Goal: Information Seeking & Learning: Understand process/instructions

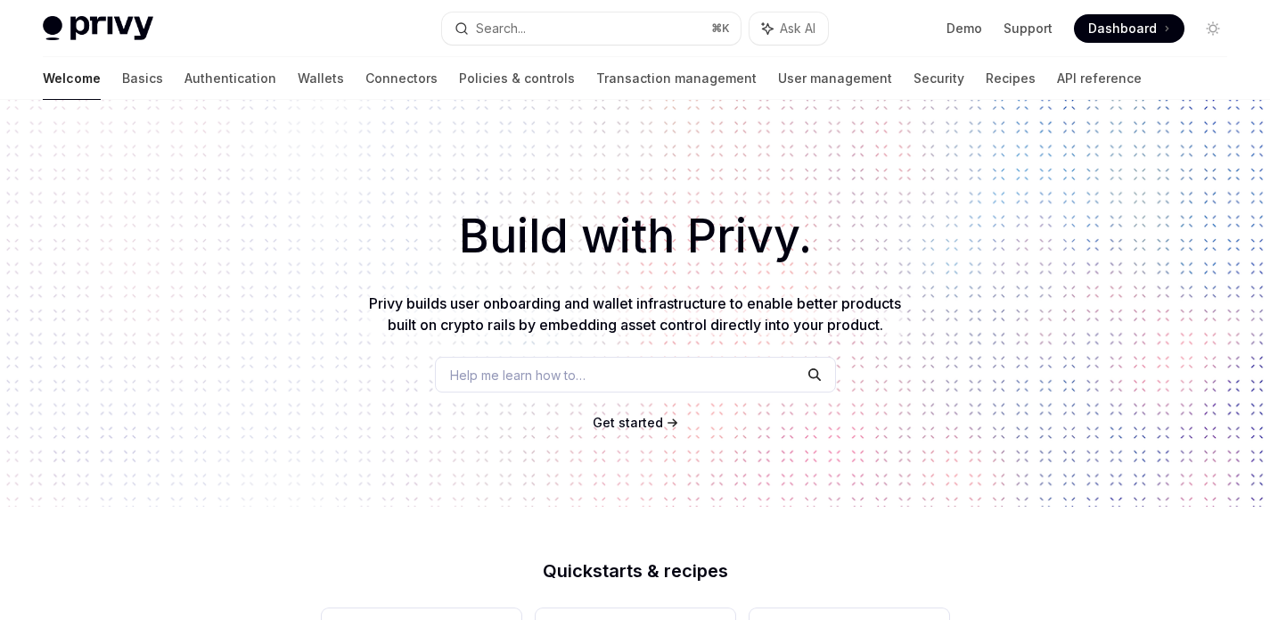
click at [626, 430] on span "Get started" at bounding box center [628, 422] width 70 height 15
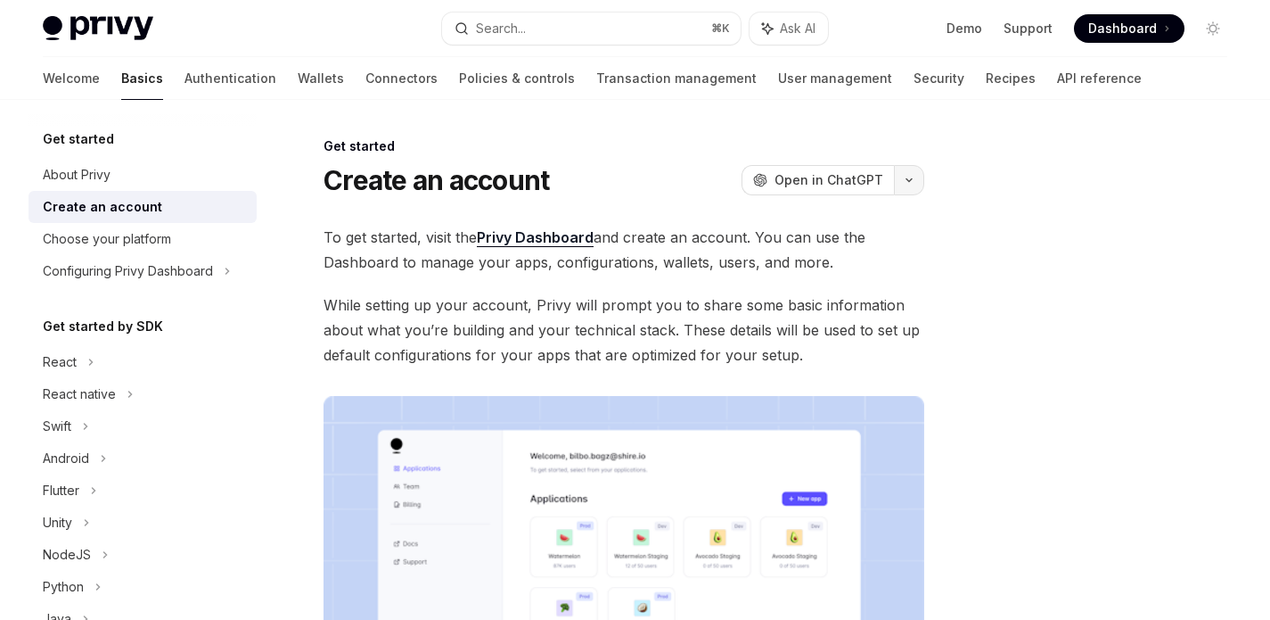
click at [901, 176] on button "button" at bounding box center [909, 180] width 30 height 30
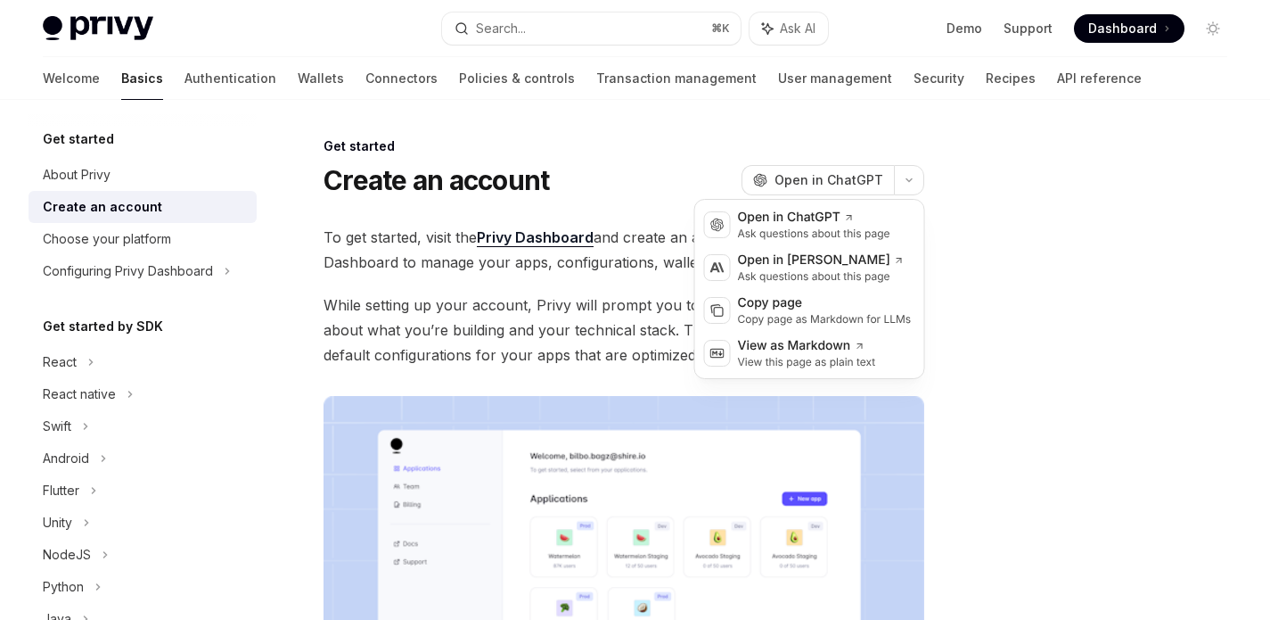
click at [682, 163] on div "Get started Create an account OpenAI Open in ChatGPT" at bounding box center [624, 166] width 601 height 59
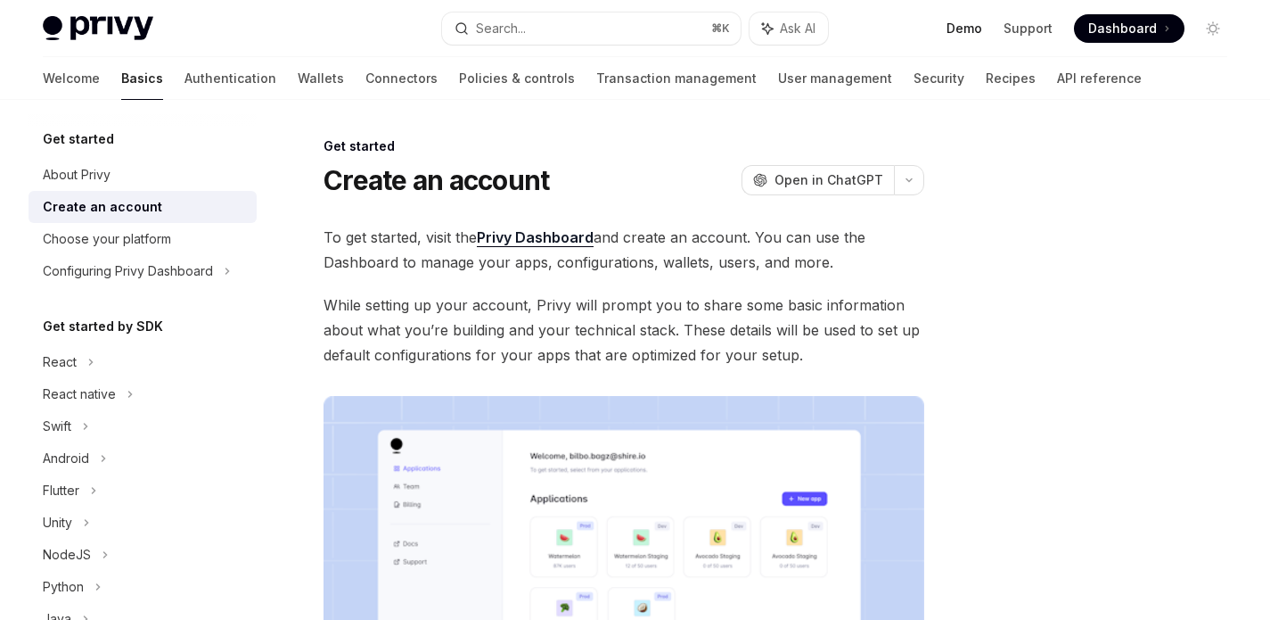
click at [976, 30] on link "Demo" at bounding box center [965, 29] width 36 height 18
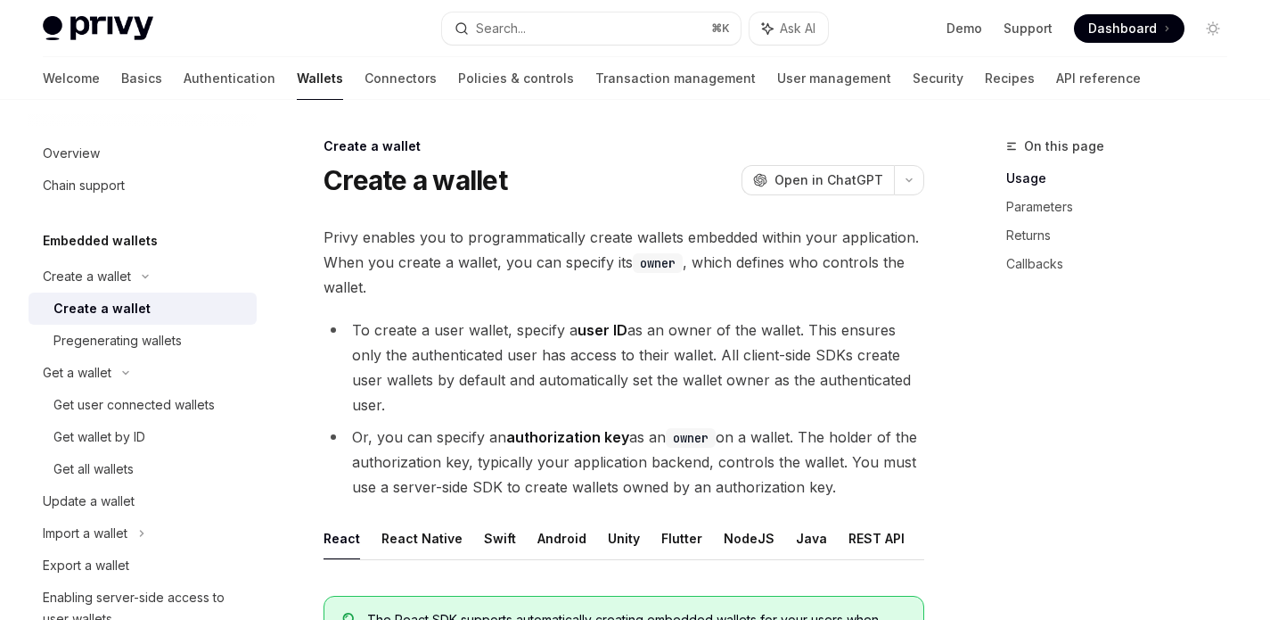
scroll to position [734, 0]
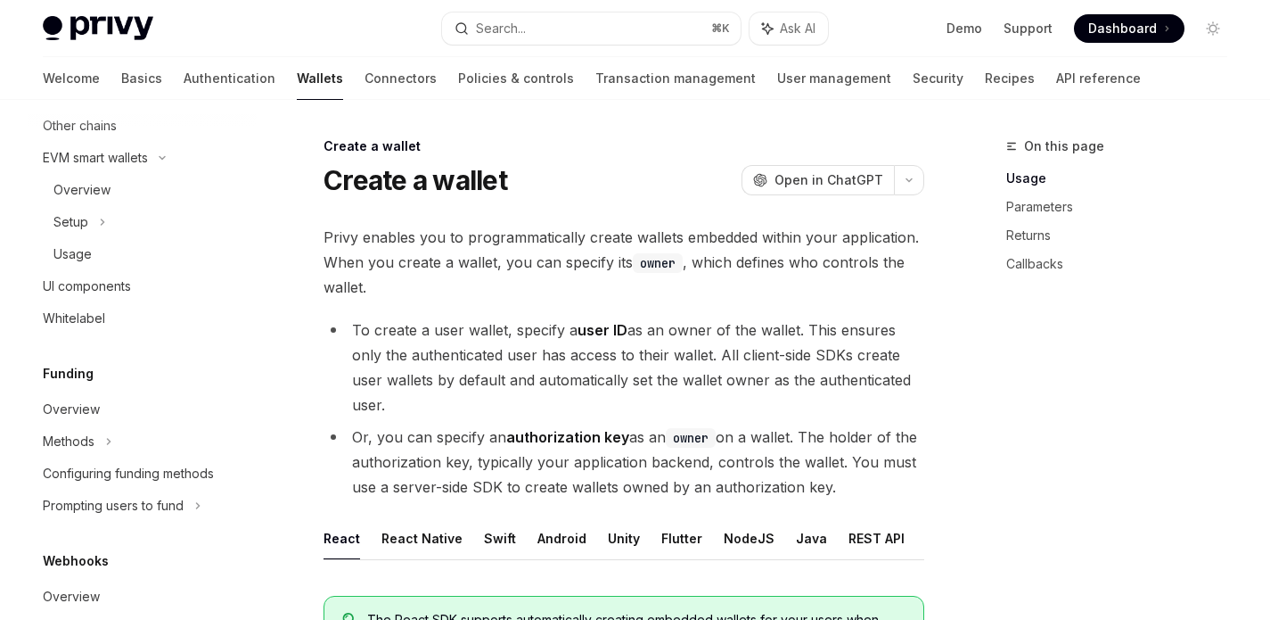
click at [633, 173] on div "Create a wallet OpenAI Open in ChatGPT" at bounding box center [624, 180] width 601 height 32
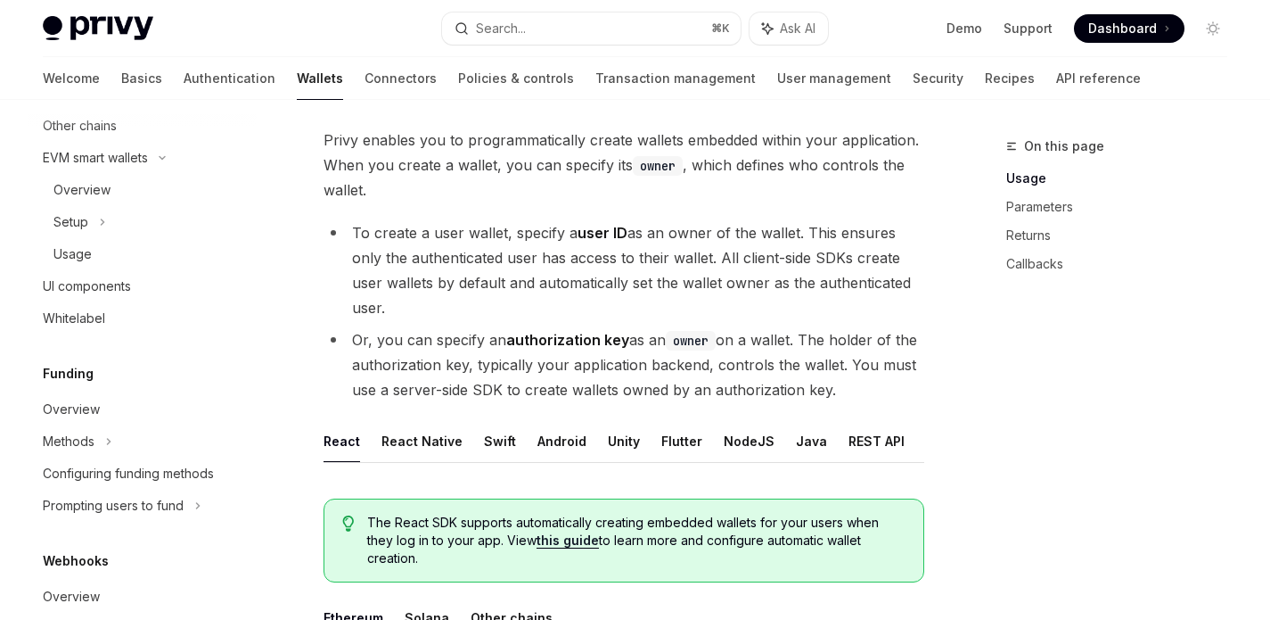
scroll to position [192, 0]
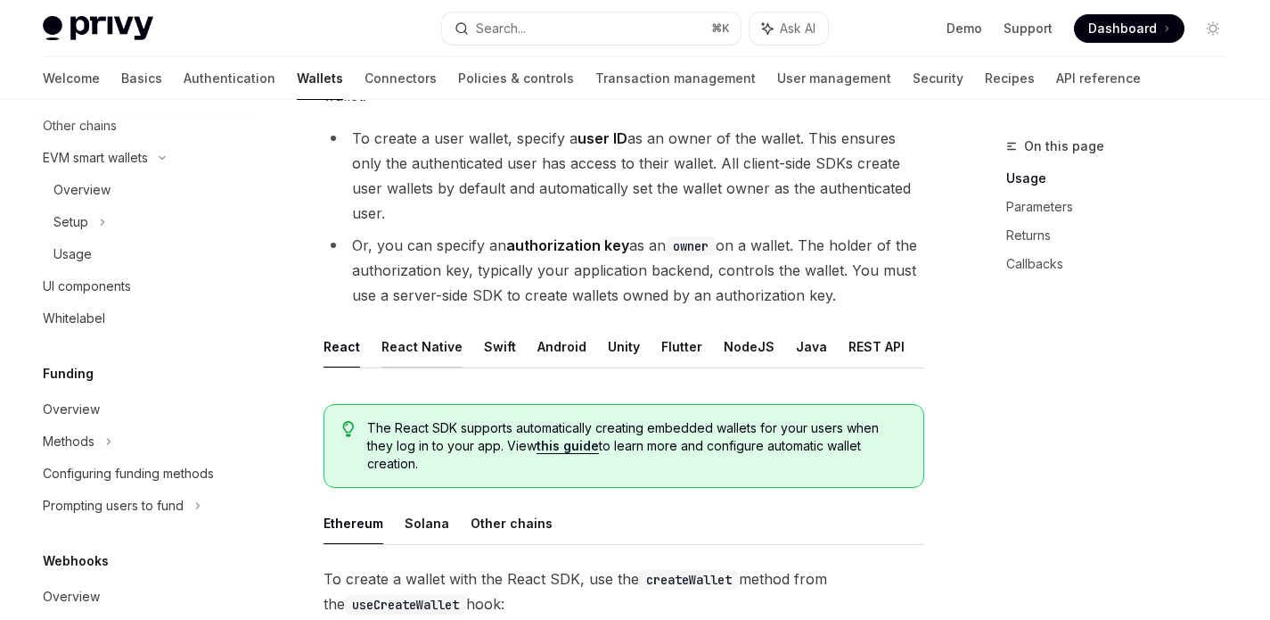
click at [437, 357] on button "React Native" at bounding box center [422, 346] width 81 height 42
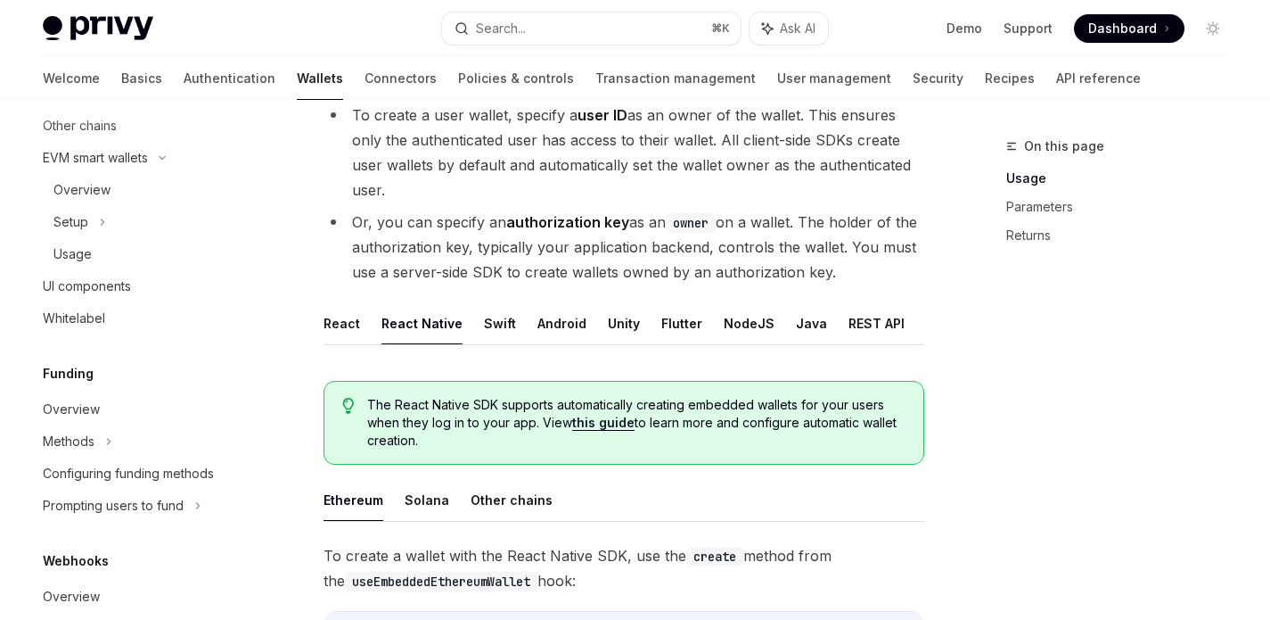
scroll to position [218, 0]
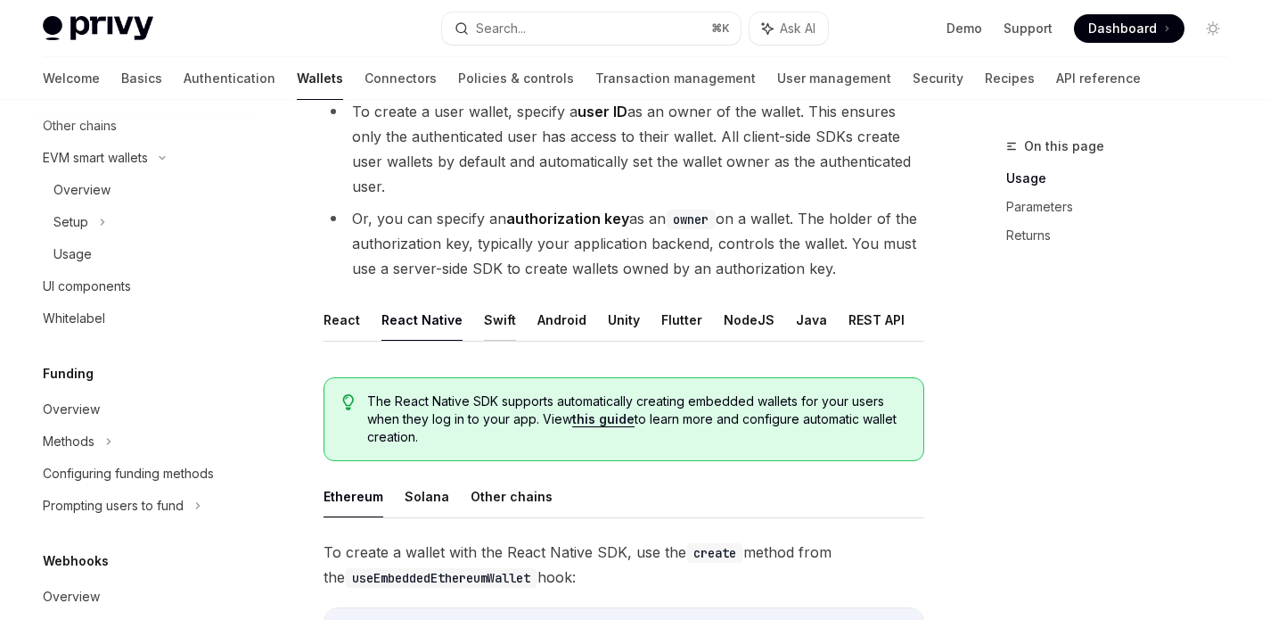
click at [484, 325] on button "Swift" at bounding box center [500, 320] width 32 height 42
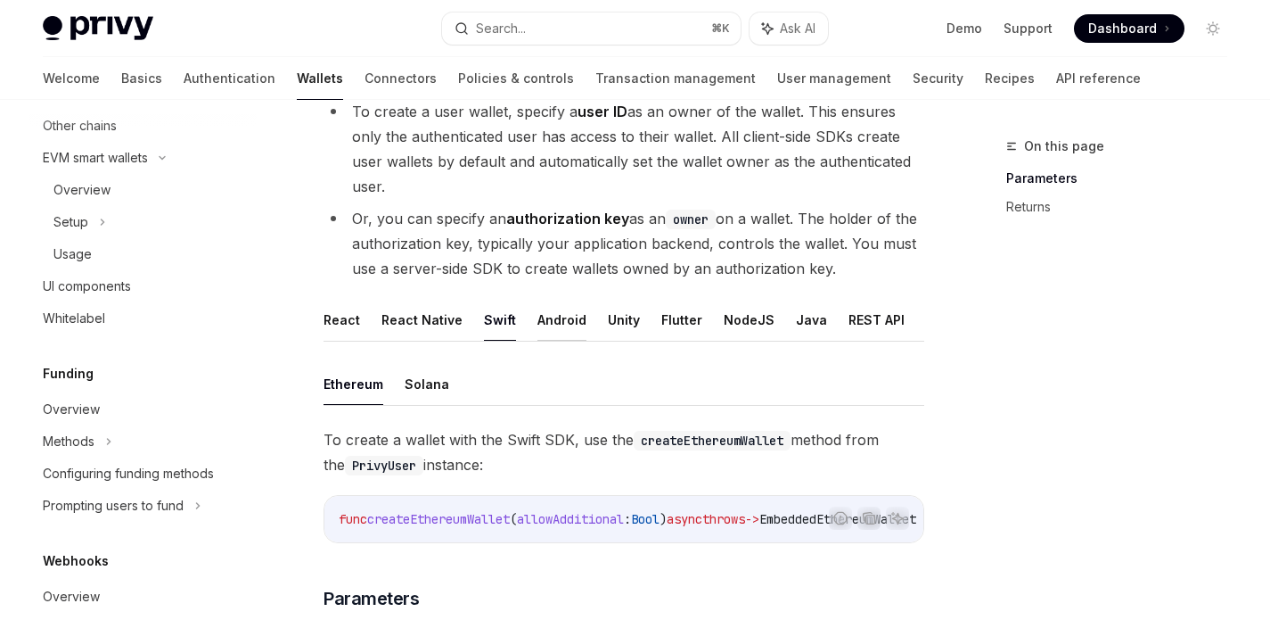
click at [549, 338] on button "Android" at bounding box center [562, 320] width 49 height 42
click at [608, 320] on button "Unity" at bounding box center [624, 320] width 32 height 42
click at [653, 318] on ul "React React Native Swift Android Unity Flutter NodeJS Java REST API" at bounding box center [624, 320] width 601 height 43
click at [662, 319] on button "Flutter" at bounding box center [682, 320] width 41 height 42
click at [724, 320] on button "NodeJS" at bounding box center [749, 320] width 51 height 42
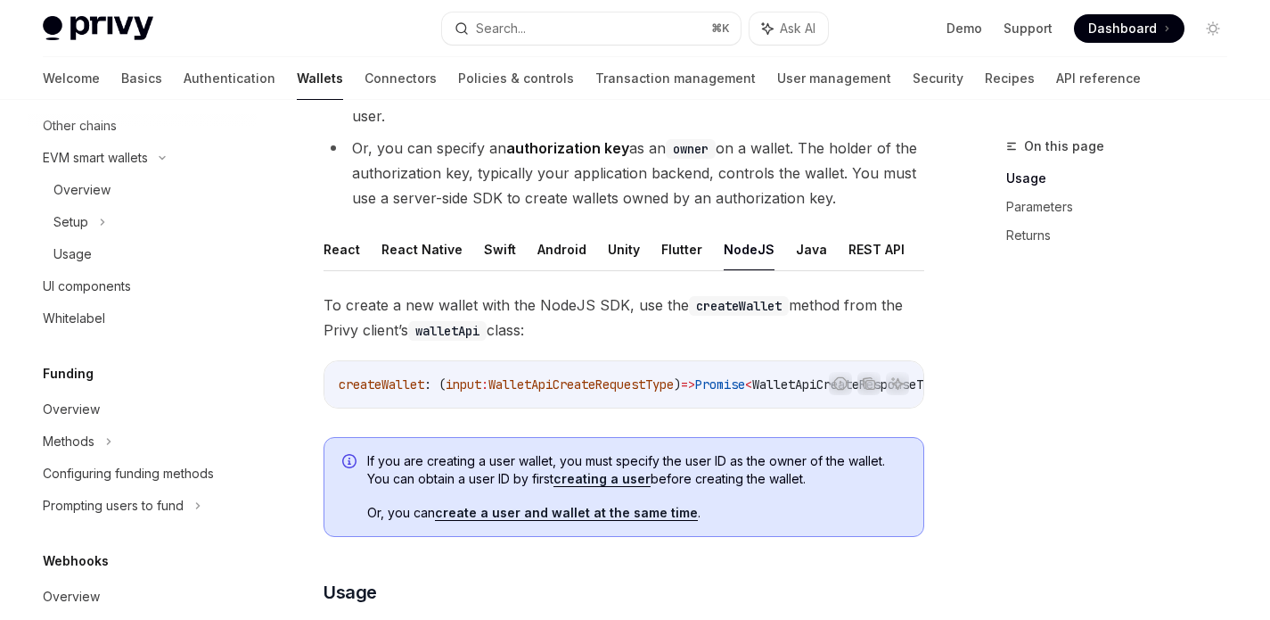
scroll to position [291, 0]
click at [344, 252] on button "React" at bounding box center [342, 247] width 37 height 42
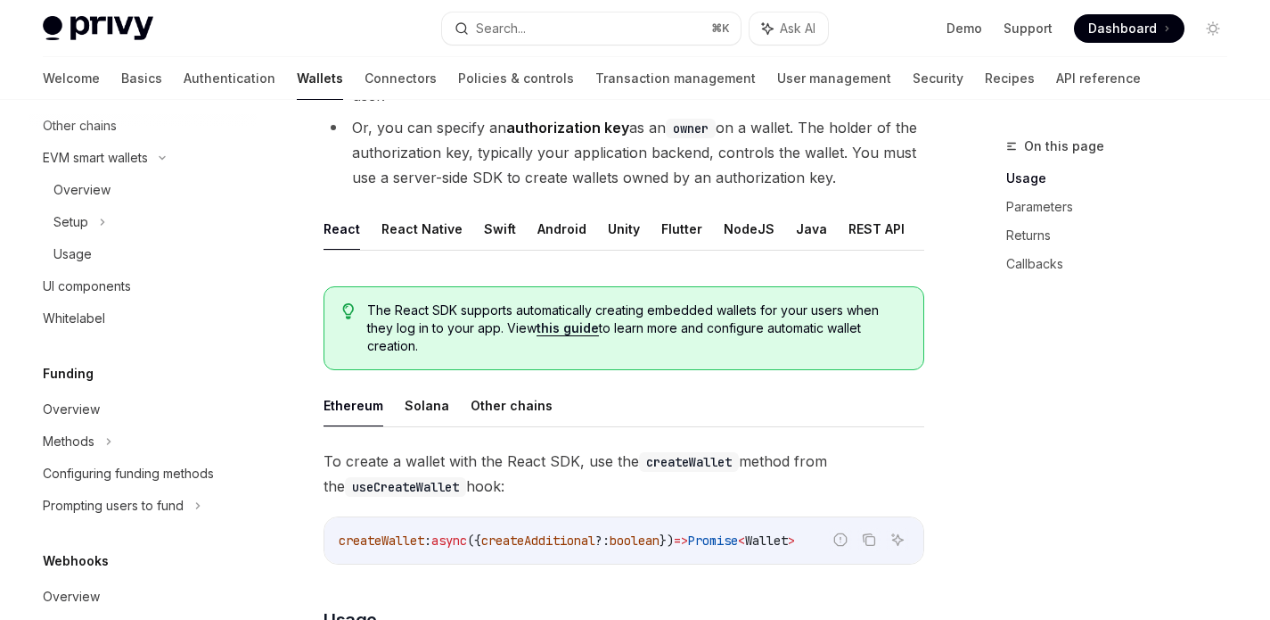
scroll to position [314, 0]
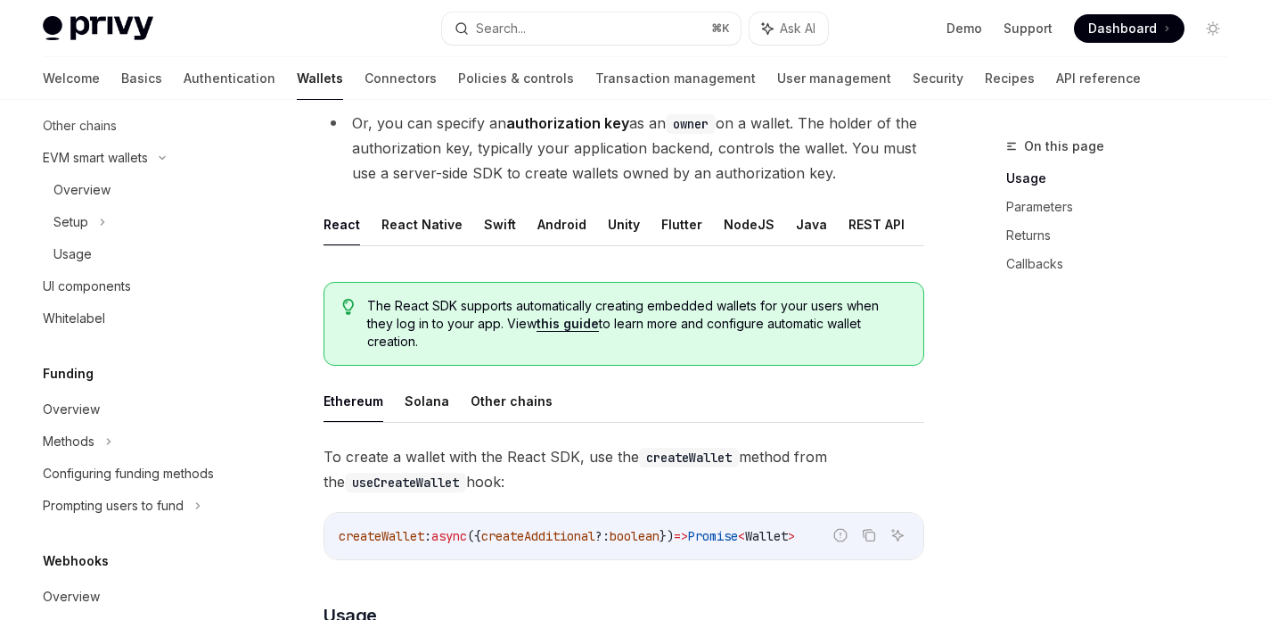
click at [572, 325] on link "this guide" at bounding box center [568, 324] width 62 height 16
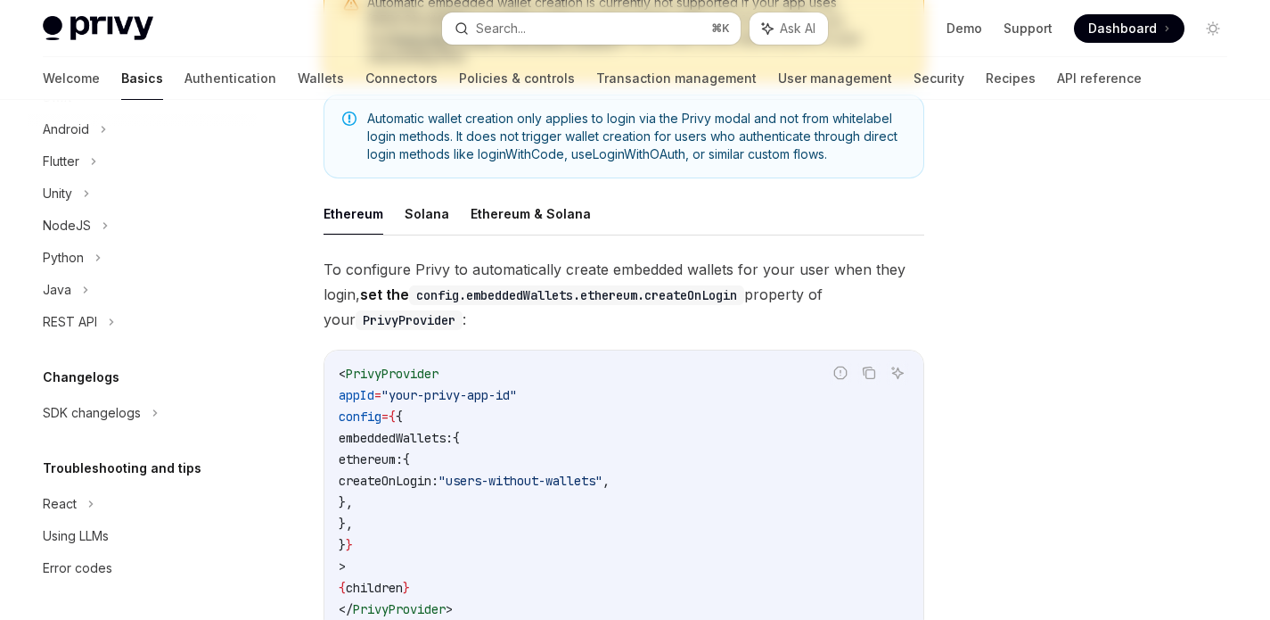
scroll to position [312, 0]
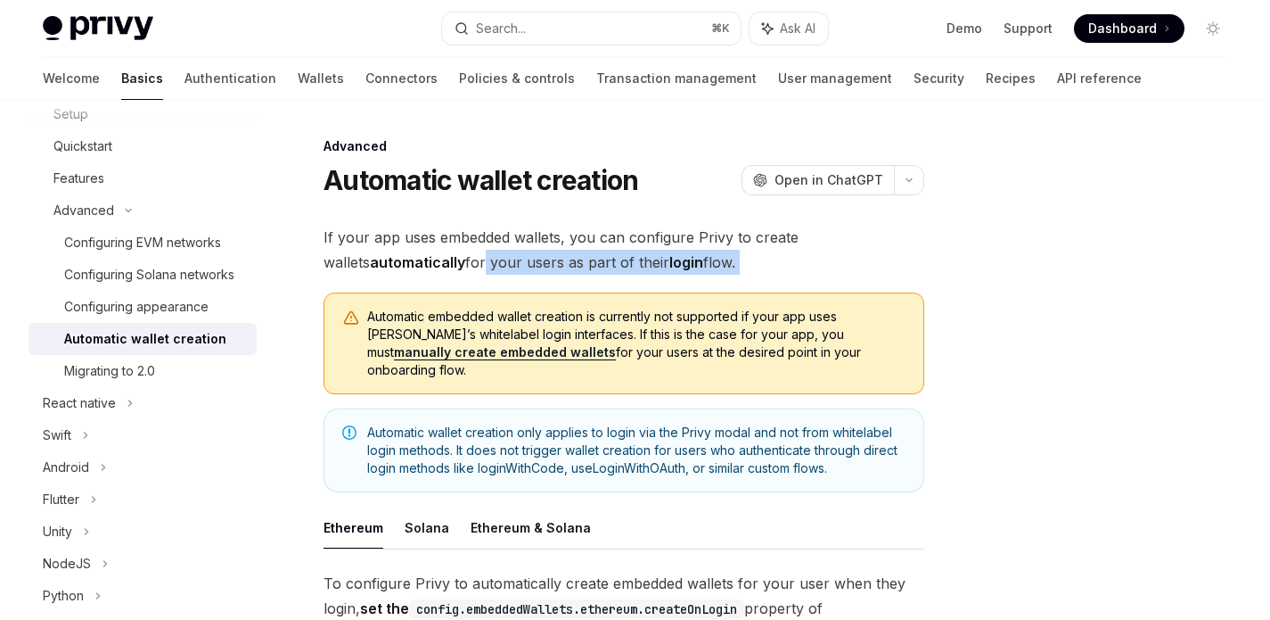
drag, startPoint x: 433, startPoint y: 266, endPoint x: 691, endPoint y: 275, distance: 257.8
click at [392, 334] on span "Automatic embedded wallet creation is currently not supported if your app uses …" at bounding box center [636, 343] width 538 height 71
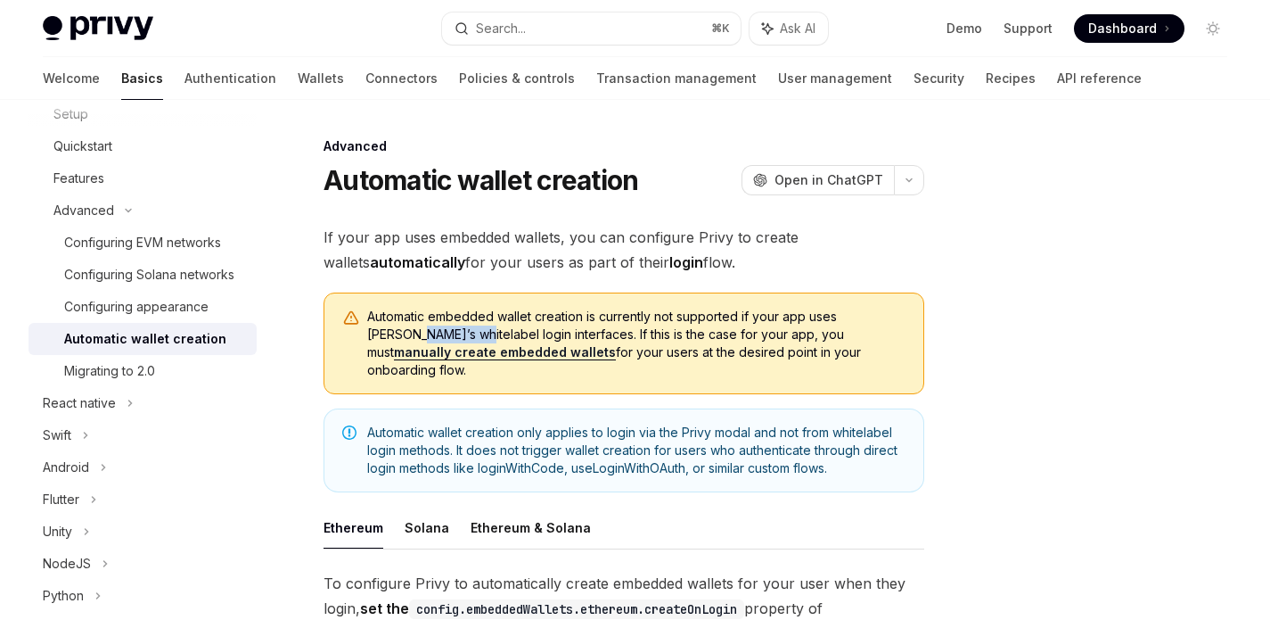
click at [392, 334] on span "Automatic embedded wallet creation is currently not supported if your app uses …" at bounding box center [636, 343] width 538 height 71
click at [381, 302] on div at bounding box center [381, 302] width 0 height 0
drag, startPoint x: 545, startPoint y: 368, endPoint x: 518, endPoint y: 353, distance: 30.7
click at [544, 368] on div "Automatic embedded wallet creation is currently not supported if your app uses …" at bounding box center [624, 343] width 601 height 102
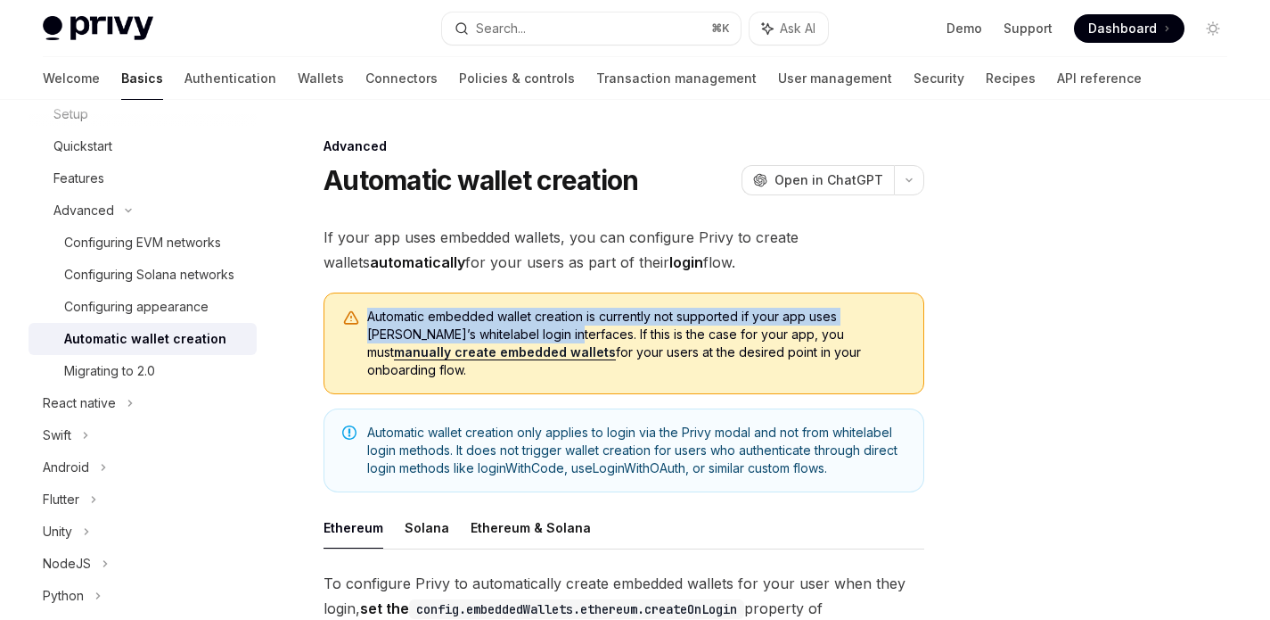
drag, startPoint x: 519, startPoint y: 336, endPoint x: 358, endPoint y: 333, distance: 161.4
click at [358, 333] on div "Automatic embedded wallet creation is currently not supported if your app uses …" at bounding box center [624, 343] width 601 height 102
click at [366, 333] on div "Automatic embedded wallet creation is currently not supported if your app uses …" at bounding box center [624, 343] width 601 height 102
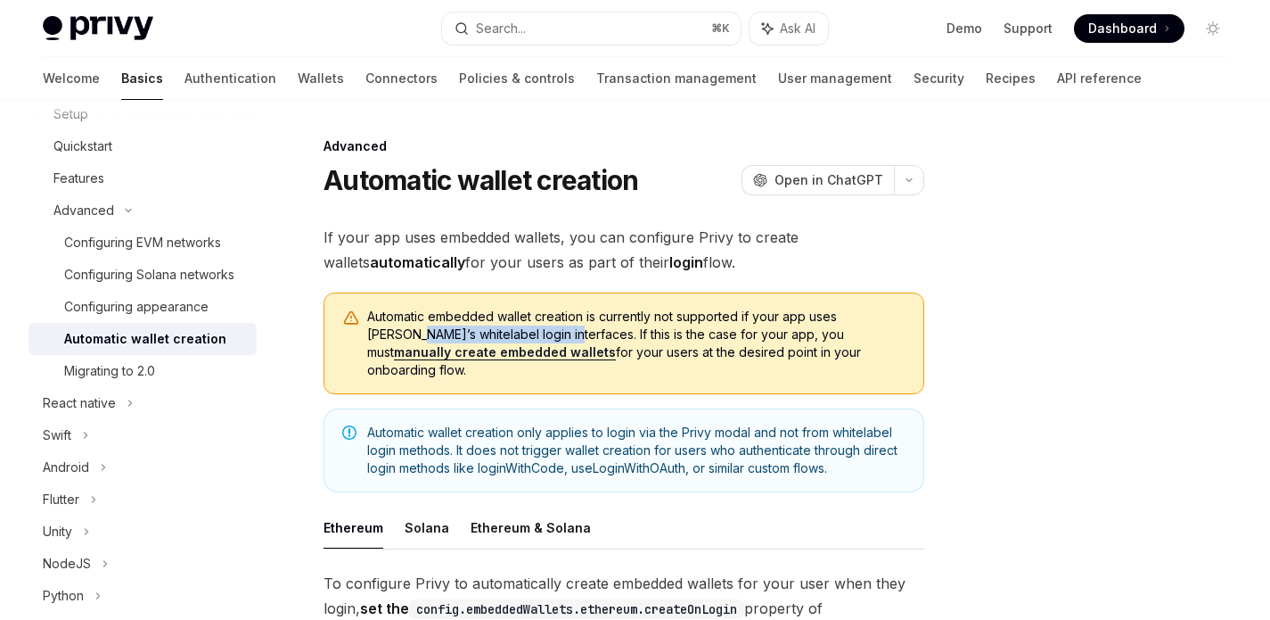
drag, startPoint x: 366, startPoint y: 333, endPoint x: 520, endPoint y: 336, distance: 154.3
click at [520, 336] on div "Automatic embedded wallet creation is currently not supported if your app uses …" at bounding box center [624, 343] width 601 height 102
click at [508, 343] on div at bounding box center [508, 343] width 0 height 0
click at [1009, 397] on div at bounding box center [1106, 378] width 271 height 484
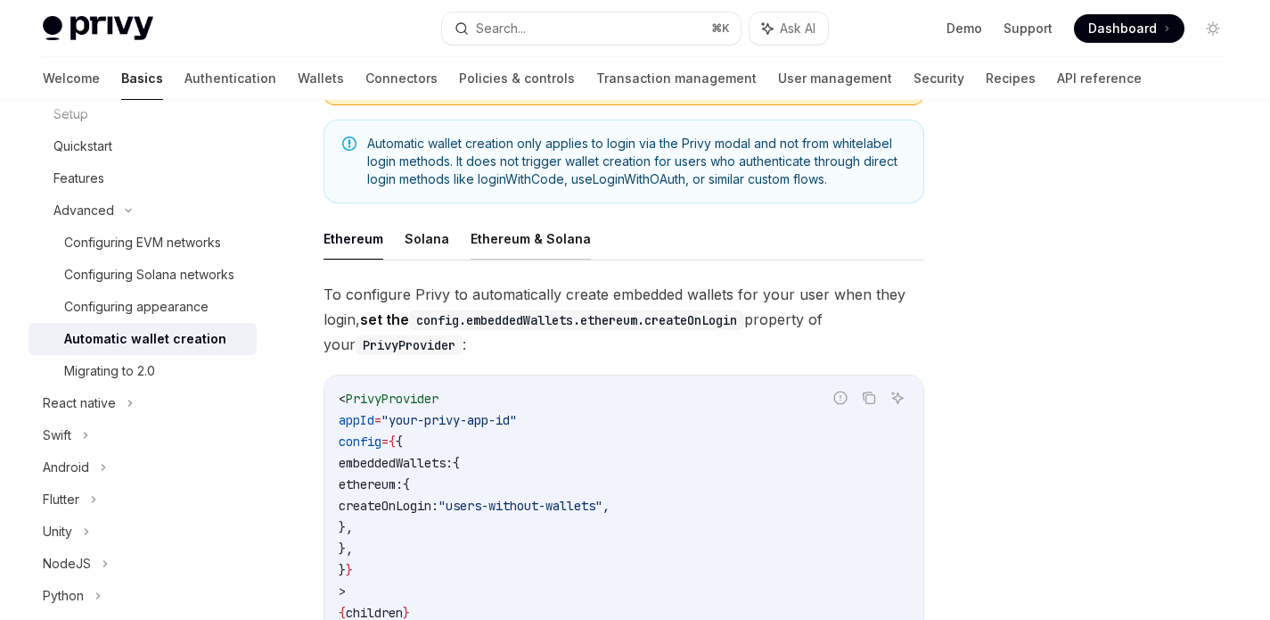
scroll to position [301, 0]
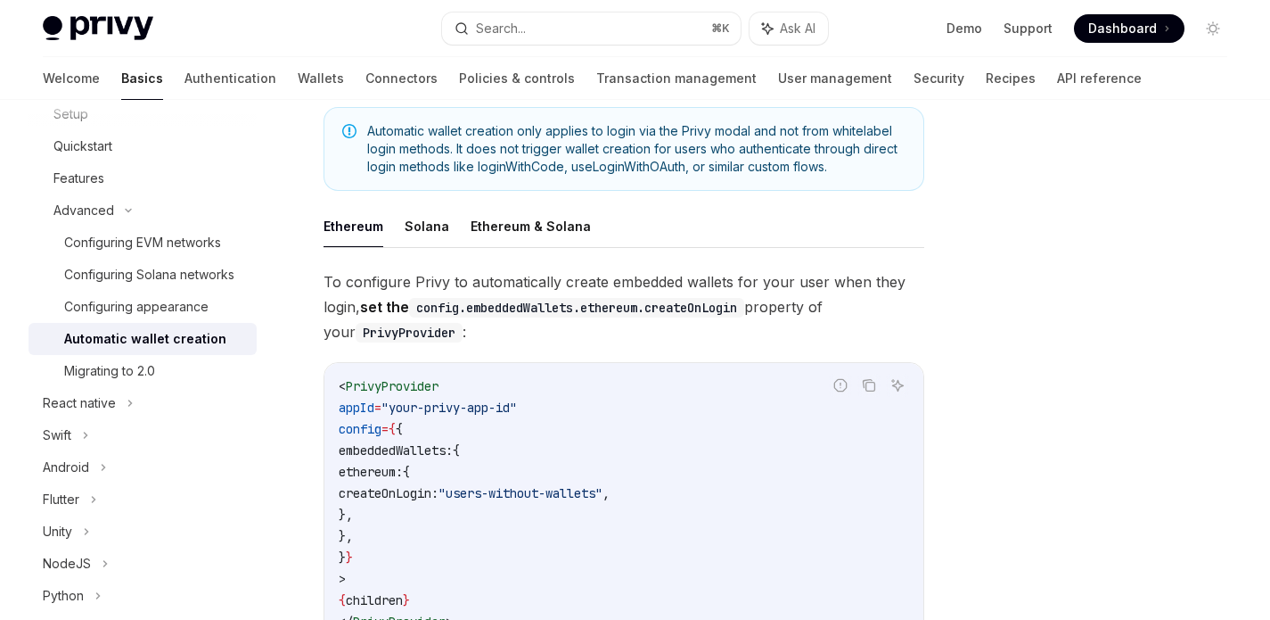
click at [793, 305] on span "To configure Privy to automatically create embedded wallets for your user when …" at bounding box center [624, 306] width 601 height 75
click at [582, 363] on div "< PrivyProvider appId = "your-privy-app-id" config = { { embeddedWallets: { eth…" at bounding box center [624, 504] width 599 height 282
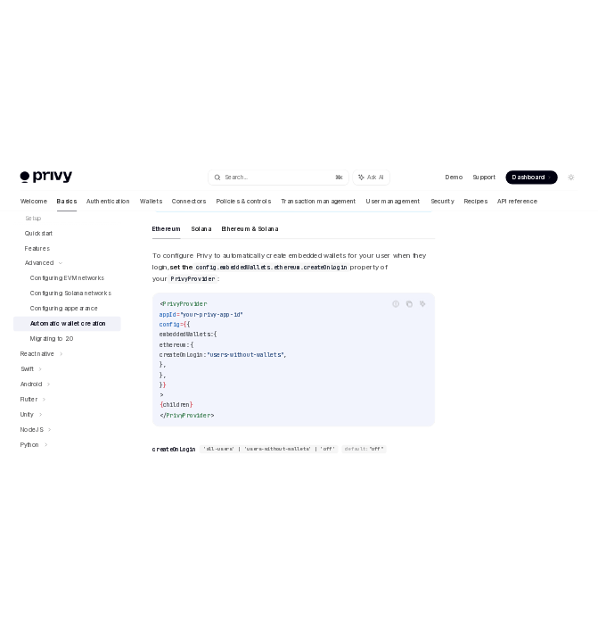
scroll to position [388, 0]
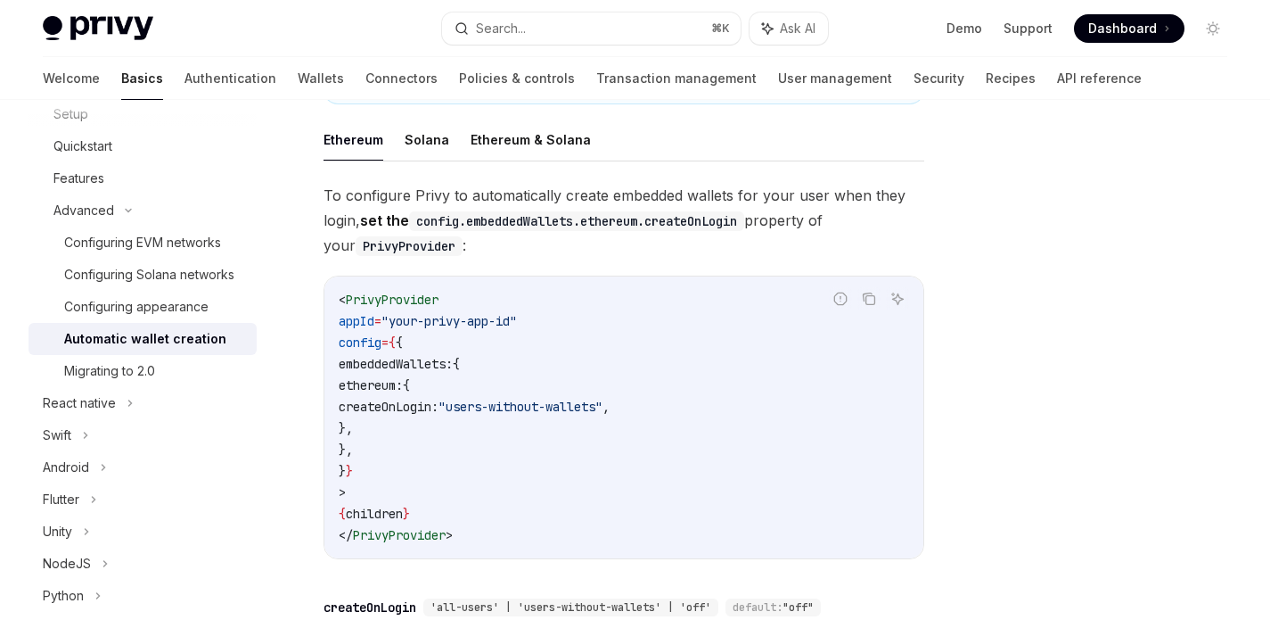
drag, startPoint x: 400, startPoint y: 347, endPoint x: 447, endPoint y: 428, distance: 93.4
click at [447, 428] on code "< PrivyProvider appId = "your-privy-app-id" config = { { embeddedWallets: { eth…" at bounding box center [624, 417] width 571 height 257
copy code "embeddedWallets: { ethereum: { createOnLogin: "users-without-wallets" , }, },"
type textarea "*"
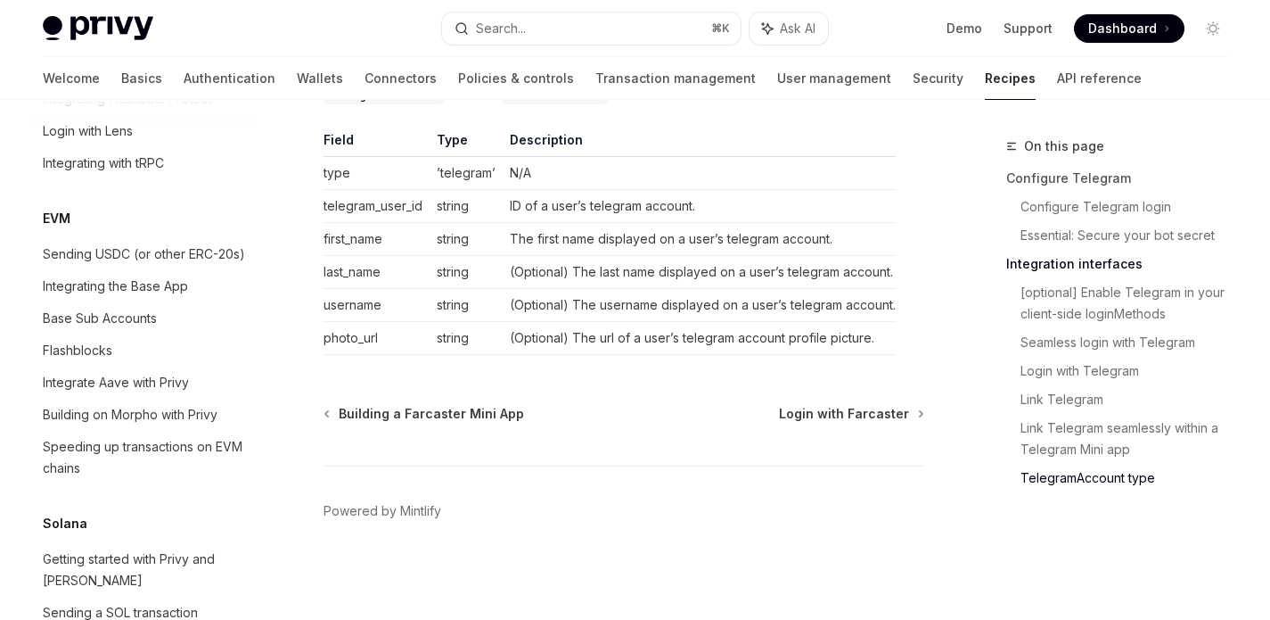
scroll to position [2452, 0]
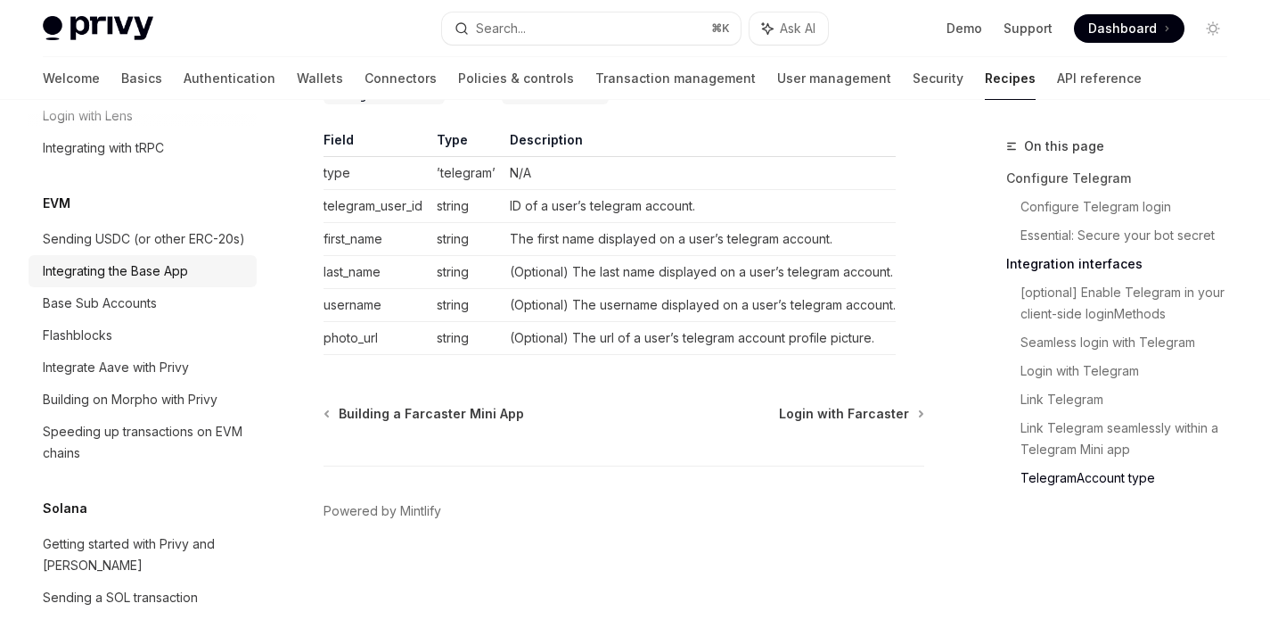
click at [117, 282] on div "Integrating the Base App" at bounding box center [115, 270] width 145 height 21
type textarea "*"
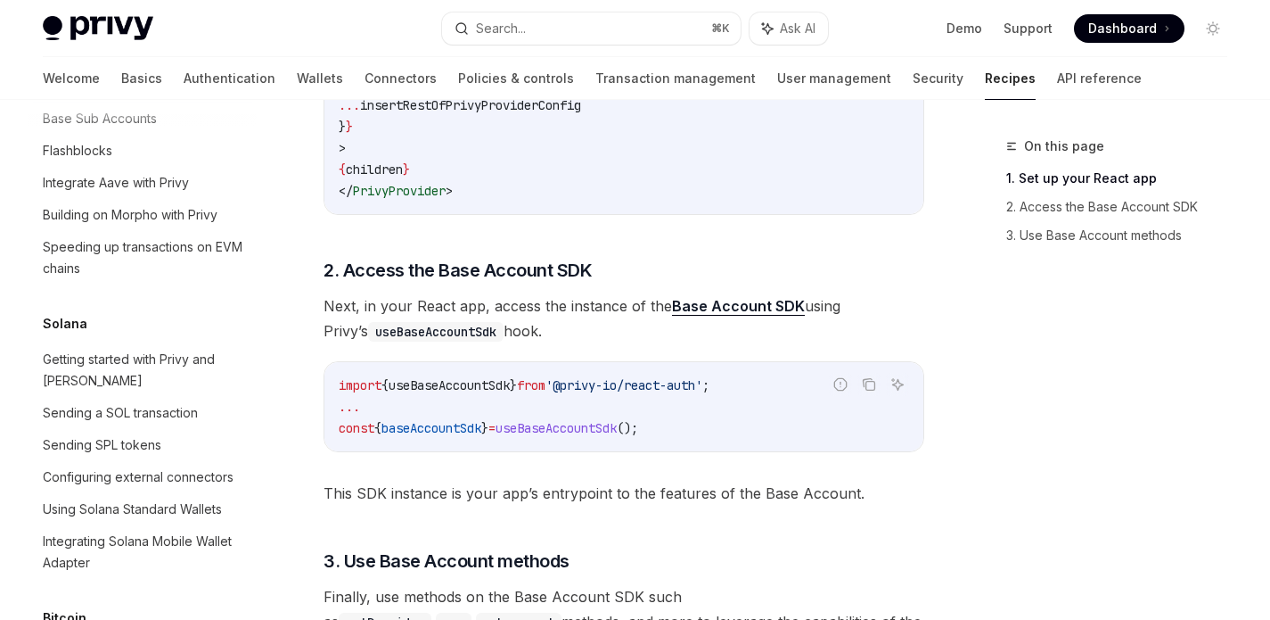
scroll to position [436, 0]
